Goal: Information Seeking & Learning: Learn about a topic

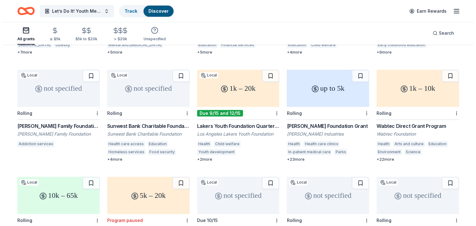
scroll to position [256, 0]
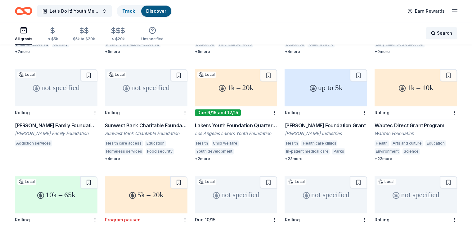
click at [438, 34] on span "Search" at bounding box center [444, 32] width 15 height 7
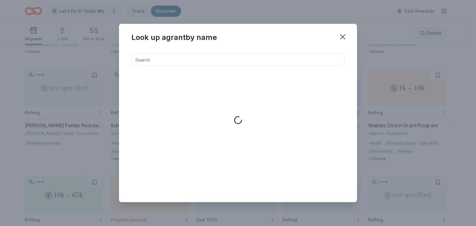
type input "b"
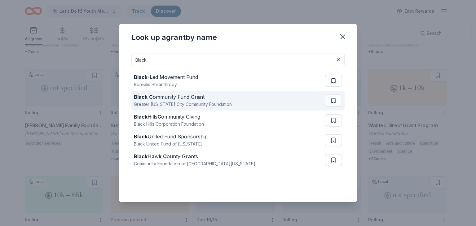
click at [270, 100] on div "Black C ommunity Fund Gr a nt Greater Kansas City Community Foundation" at bounding box center [229, 101] width 191 height 20
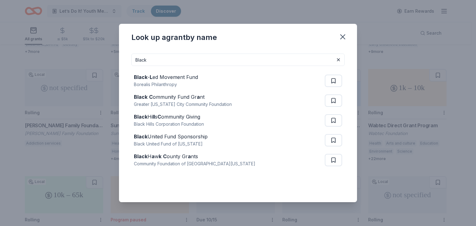
click at [172, 57] on input "Black" at bounding box center [237, 60] width 213 height 12
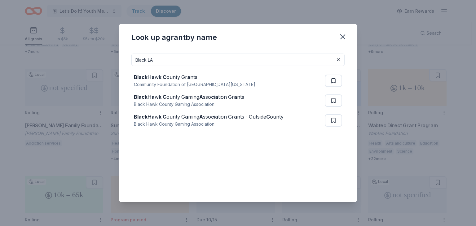
type input "Black LA"
drag, startPoint x: 167, startPoint y: 60, endPoint x: 134, endPoint y: 59, distance: 32.9
click at [134, 59] on input "Black LA" at bounding box center [237, 60] width 213 height 12
type input "\"
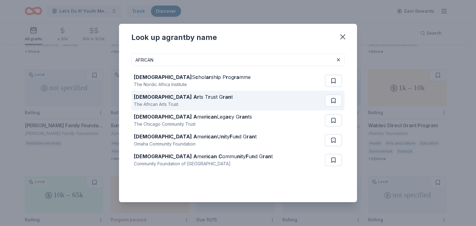
type input "AFRICAN"
click at [231, 100] on div "African Ar ts T r ust G ran t The African Arts Trust" at bounding box center [229, 101] width 191 height 20
